Goal: Check status: Check status

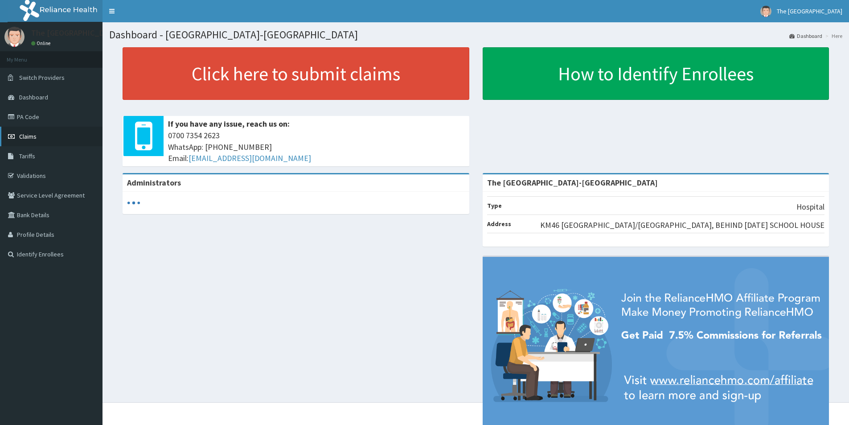
click at [28, 138] on span "Claims" at bounding box center [27, 136] width 17 height 8
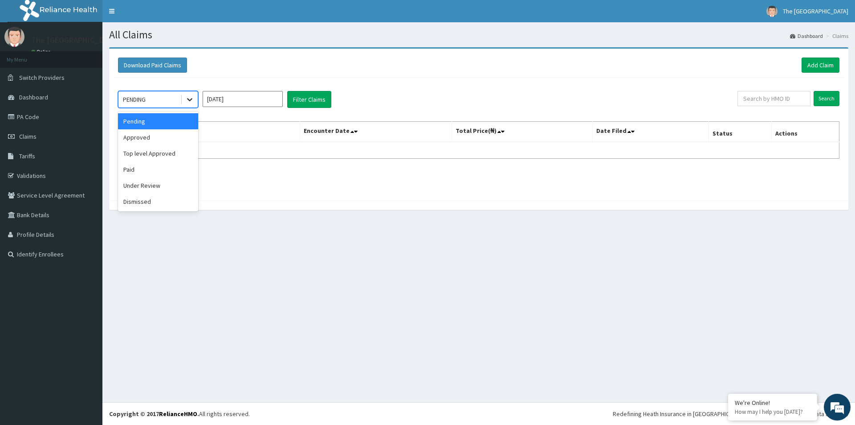
click at [191, 99] on icon at bounding box center [189, 99] width 9 height 9
click at [147, 172] on div "Paid" at bounding box center [158, 169] width 80 height 16
click at [229, 102] on input "[DATE]" at bounding box center [243, 99] width 80 height 16
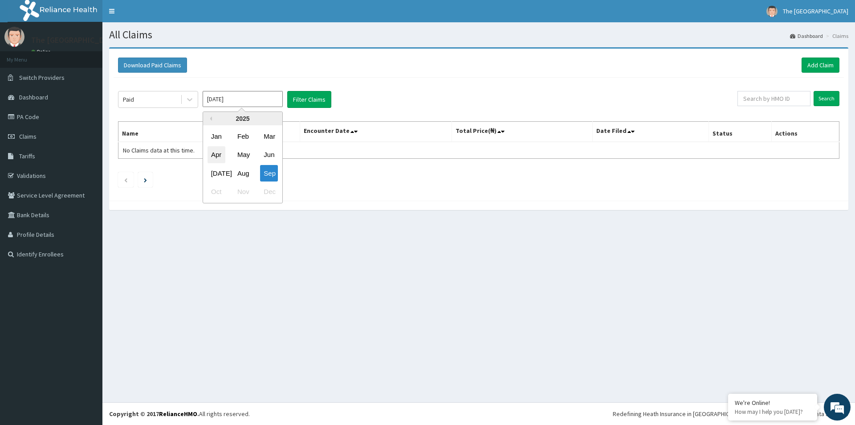
click at [218, 155] on div "Apr" at bounding box center [217, 155] width 18 height 16
type input "Apr 2025"
click at [306, 99] on button "Filter Claims" at bounding box center [309, 99] width 44 height 17
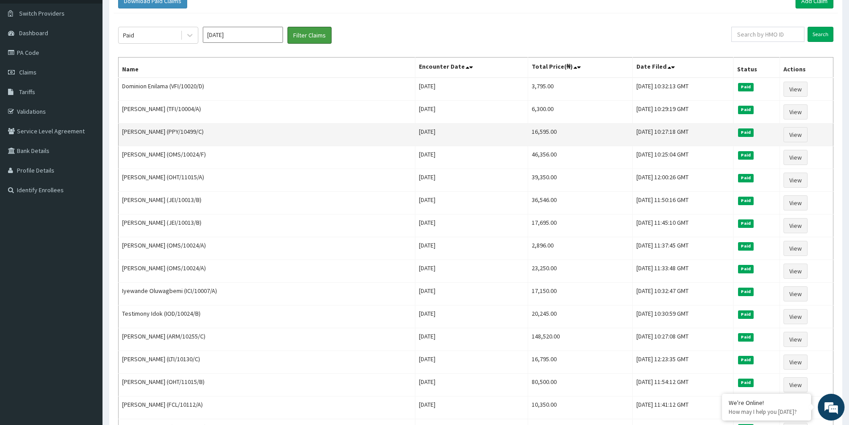
scroll to position [45, 0]
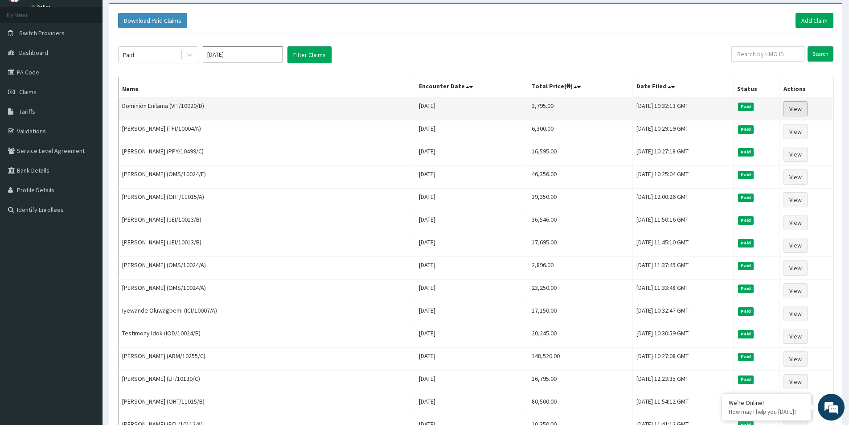
click at [794, 106] on link "View" at bounding box center [795, 108] width 24 height 15
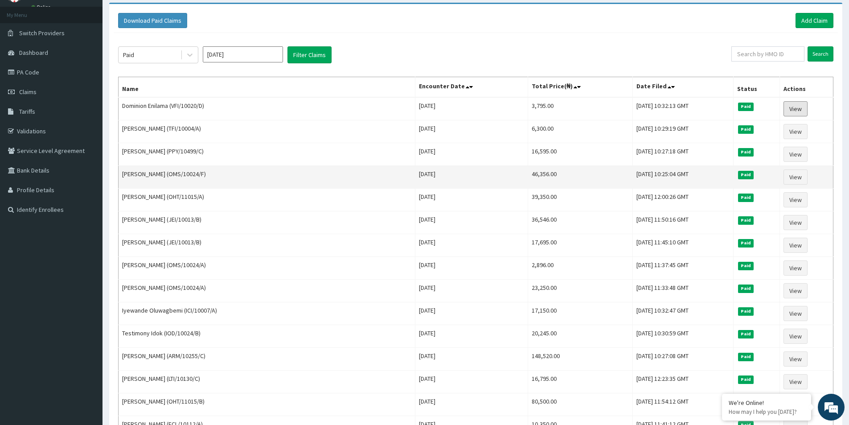
scroll to position [0, 0]
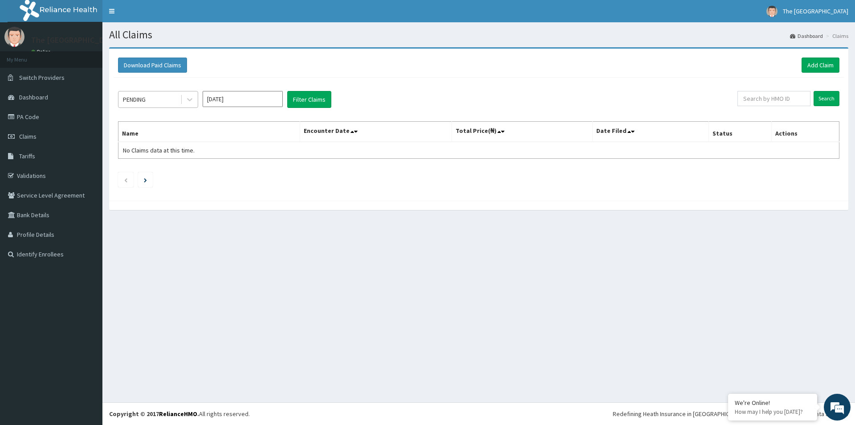
click at [153, 98] on div "PENDING" at bounding box center [150, 99] width 62 height 14
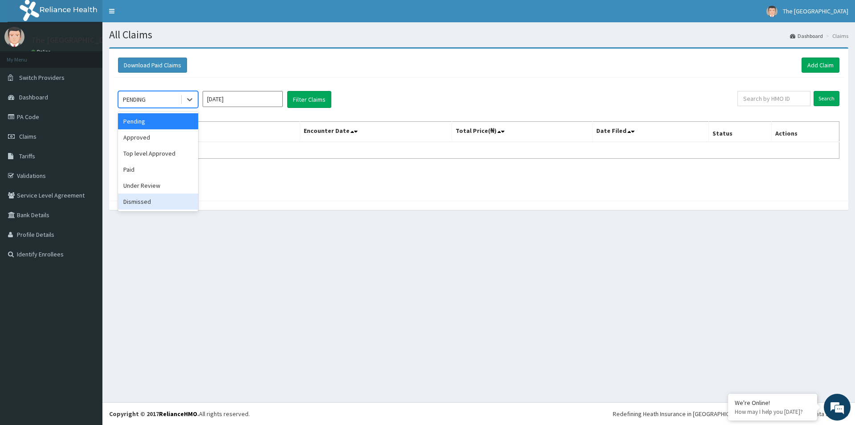
click at [141, 200] on div "Dismissed" at bounding box center [158, 201] width 80 height 16
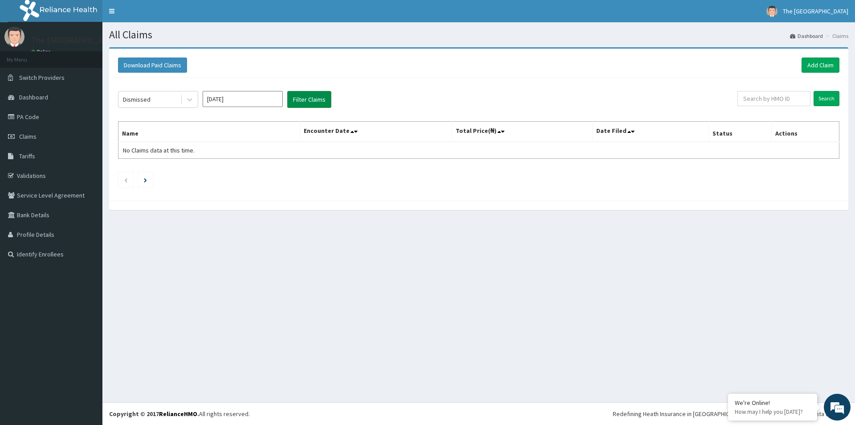
click at [300, 98] on button "Filter Claims" at bounding box center [309, 99] width 44 height 17
click at [226, 97] on input "Sep 2025" at bounding box center [243, 99] width 80 height 16
drag, startPoint x: 217, startPoint y: 153, endPoint x: 298, endPoint y: 121, distance: 87.8
click at [217, 153] on div "Apr" at bounding box center [217, 155] width 18 height 16
type input "Apr 2025"
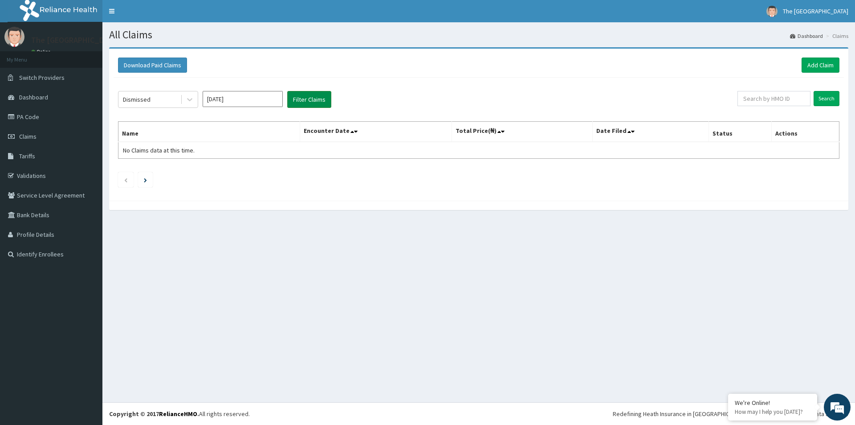
click at [323, 93] on button "Filter Claims" at bounding box center [309, 99] width 44 height 17
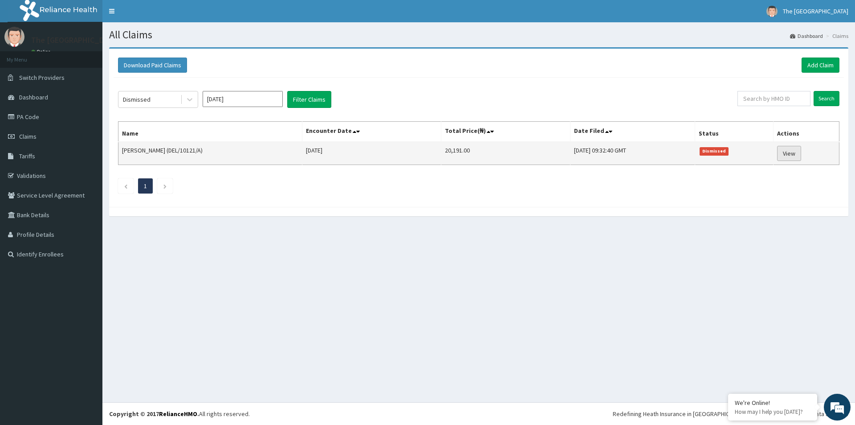
click at [795, 153] on link "View" at bounding box center [789, 153] width 24 height 15
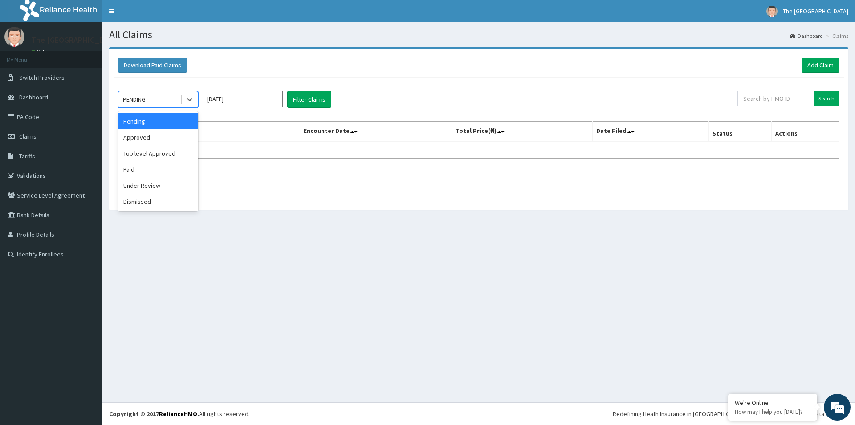
click at [145, 94] on div "PENDING" at bounding box center [150, 99] width 62 height 14
click at [147, 188] on div "Under Review" at bounding box center [158, 185] width 80 height 16
click at [227, 100] on input "Sep 2025" at bounding box center [243, 99] width 80 height 16
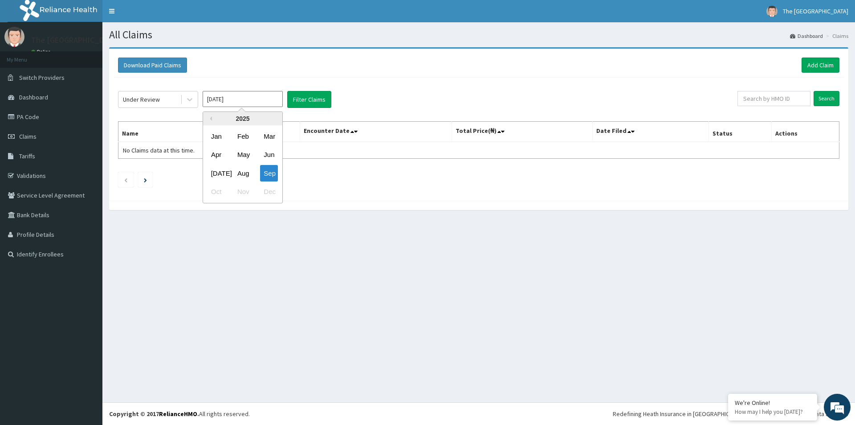
drag, startPoint x: 214, startPoint y: 156, endPoint x: 295, endPoint y: 119, distance: 88.9
click at [228, 149] on div "Apr May Jun" at bounding box center [242, 155] width 79 height 18
click at [217, 157] on div "Apr" at bounding box center [217, 155] width 18 height 16
click at [306, 102] on button "Filter Claims" at bounding box center [309, 99] width 44 height 17
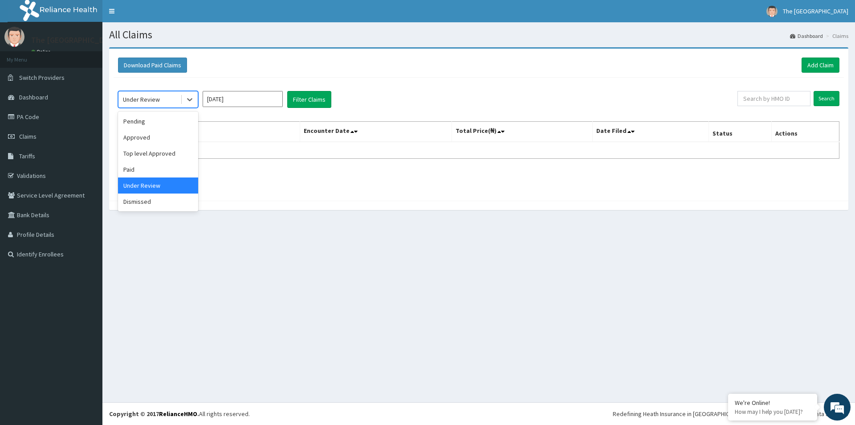
click at [163, 99] on div "Under Review" at bounding box center [150, 99] width 62 height 14
drag, startPoint x: 136, startPoint y: 170, endPoint x: 145, endPoint y: 165, distance: 9.8
click at [138, 168] on div "Paid" at bounding box center [158, 169] width 80 height 16
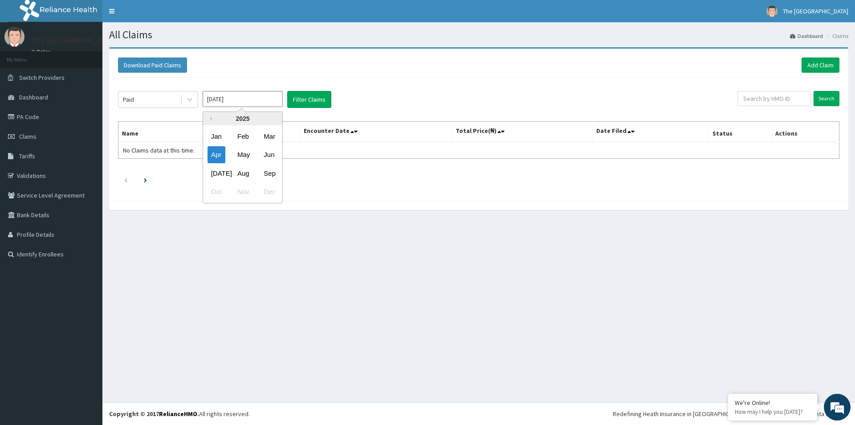
click at [240, 98] on input "Apr 2025" at bounding box center [243, 99] width 80 height 16
click at [245, 155] on div "May" at bounding box center [243, 155] width 18 height 16
click at [312, 100] on button "Filter Claims" at bounding box center [309, 99] width 44 height 17
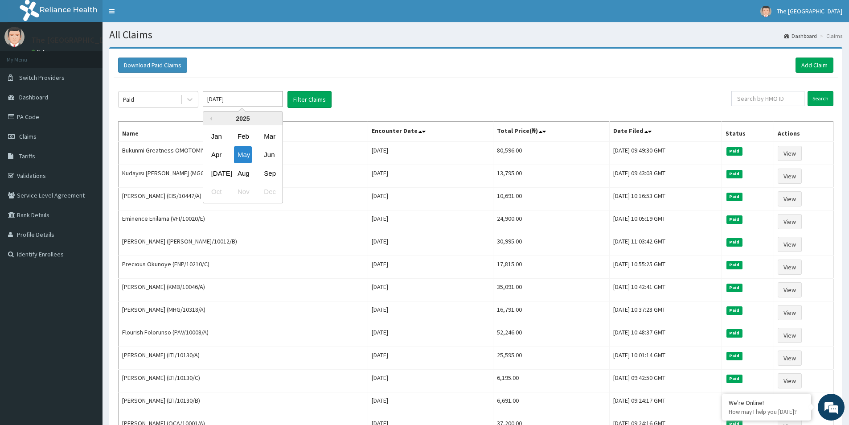
click at [222, 101] on input "May 2025" at bounding box center [243, 99] width 80 height 16
click at [218, 154] on div "Apr" at bounding box center [217, 155] width 18 height 16
click at [311, 101] on button "Filter Claims" at bounding box center [309, 99] width 44 height 17
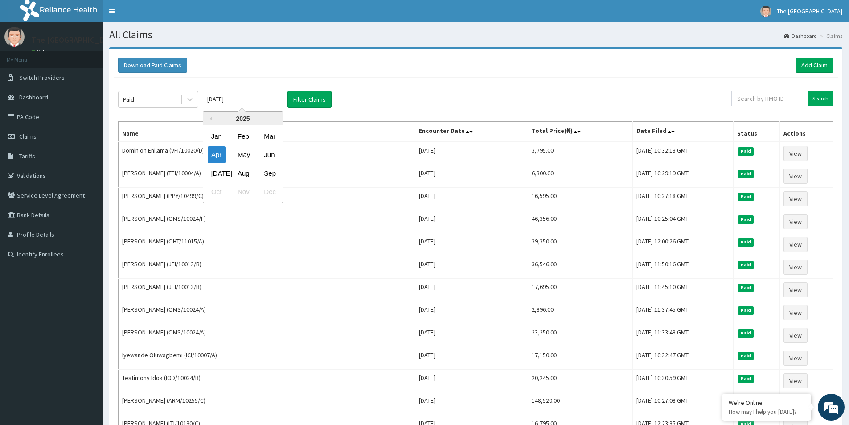
click at [221, 98] on input "Apr 2025" at bounding box center [243, 99] width 80 height 16
click at [271, 133] on div "Mar" at bounding box center [269, 136] width 18 height 16
type input "Mar 2025"
click at [307, 102] on button "Filter Claims" at bounding box center [309, 99] width 44 height 17
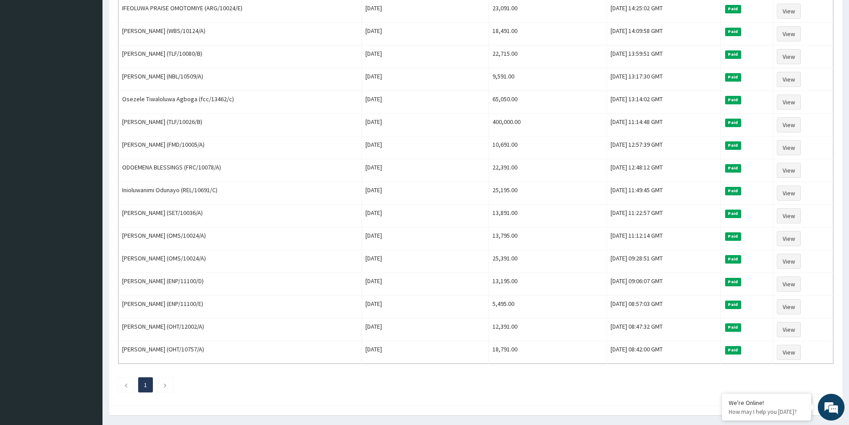
scroll to position [802, 0]
